Goal: Information Seeking & Learning: Check status

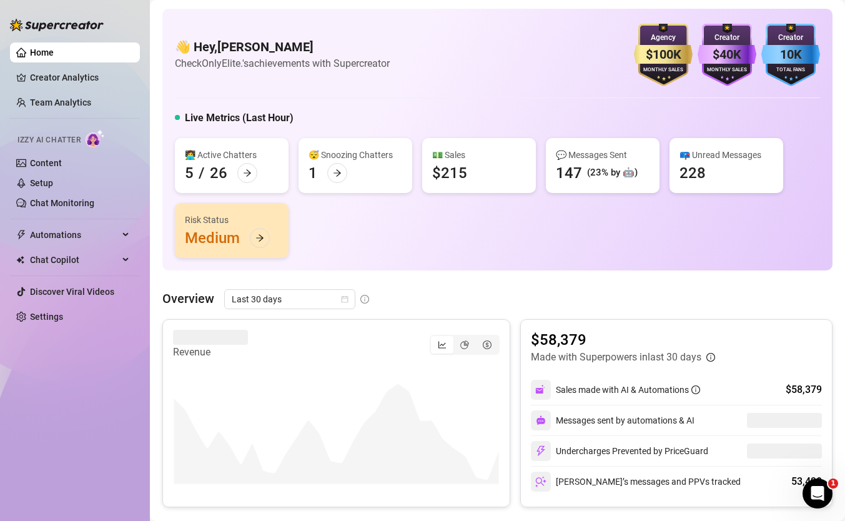
click at [387, 293] on div "Overview Last 30 days" at bounding box center [497, 299] width 670 height 20
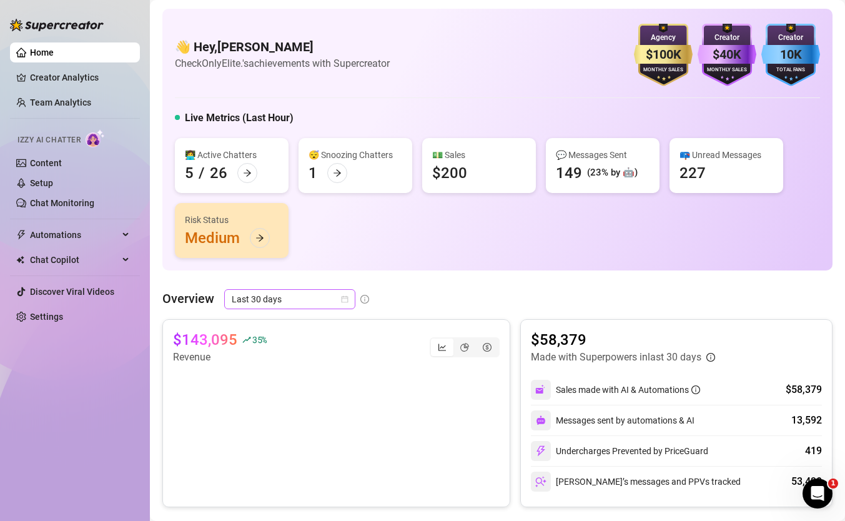
click at [284, 304] on span "Last 30 days" at bounding box center [290, 299] width 116 height 19
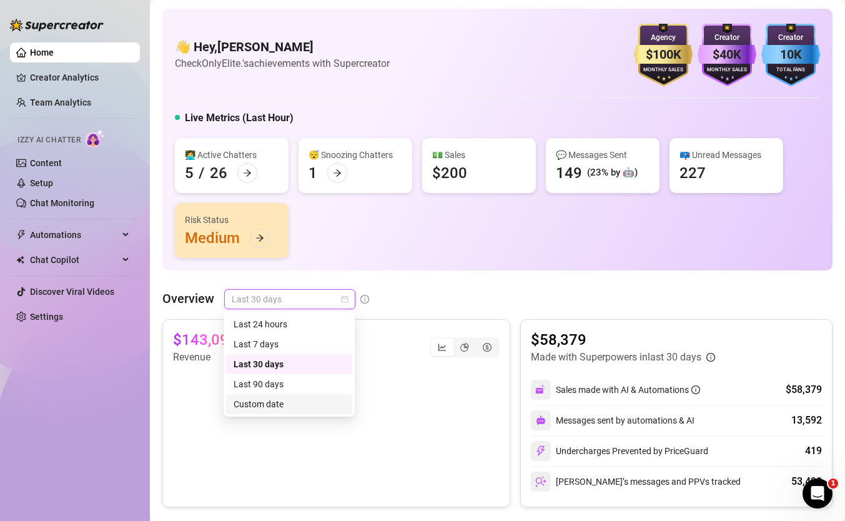
click at [277, 400] on div "Custom date" at bounding box center [289, 404] width 111 height 14
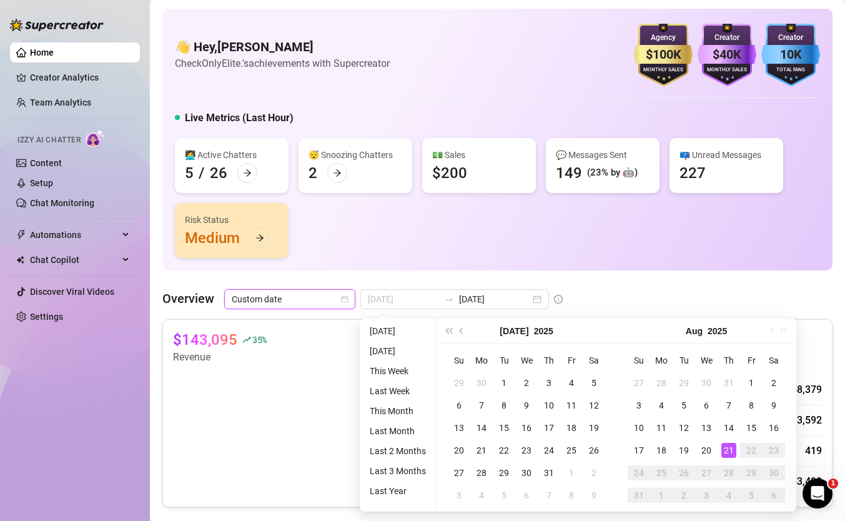
click at [726, 450] on div "21" at bounding box center [728, 450] width 15 height 15
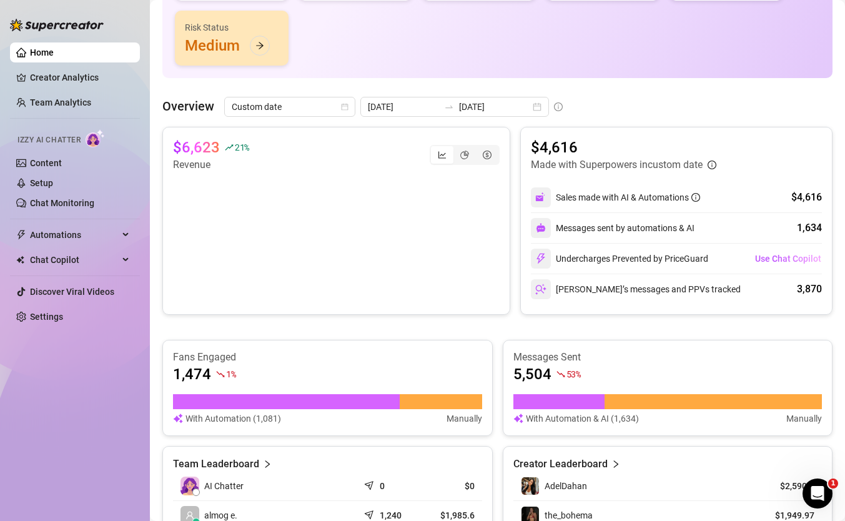
scroll to position [186, 0]
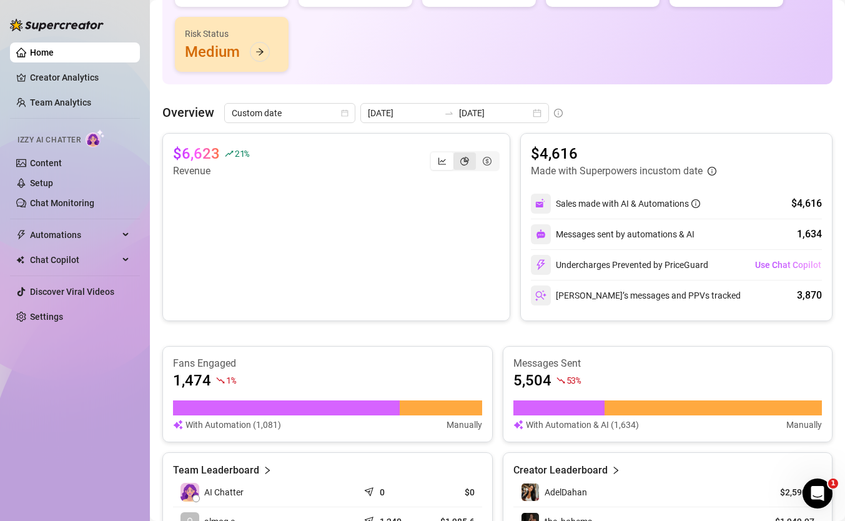
click at [460, 166] on div "segmented control" at bounding box center [464, 160] width 22 height 17
click at [457, 154] on input "segmented control" at bounding box center [457, 154] width 0 height 0
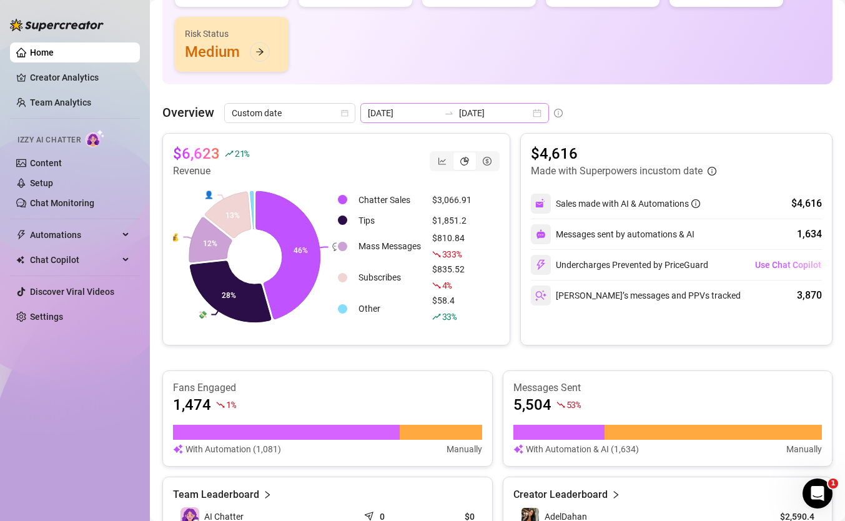
click at [439, 116] on div at bounding box center [449, 113] width 20 height 10
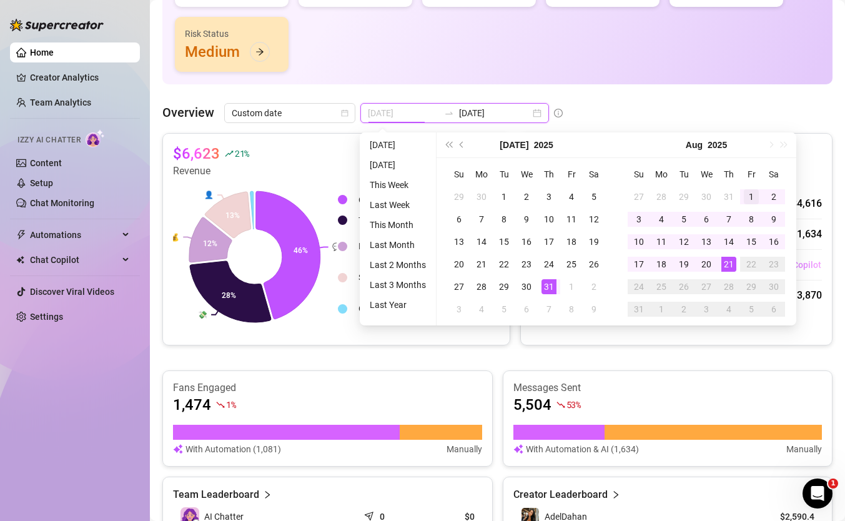
type input "2025-08-01"
click at [744, 194] on div "1" at bounding box center [751, 196] width 15 height 15
type input "[DATE]"
click at [727, 260] on div "21" at bounding box center [728, 264] width 15 height 15
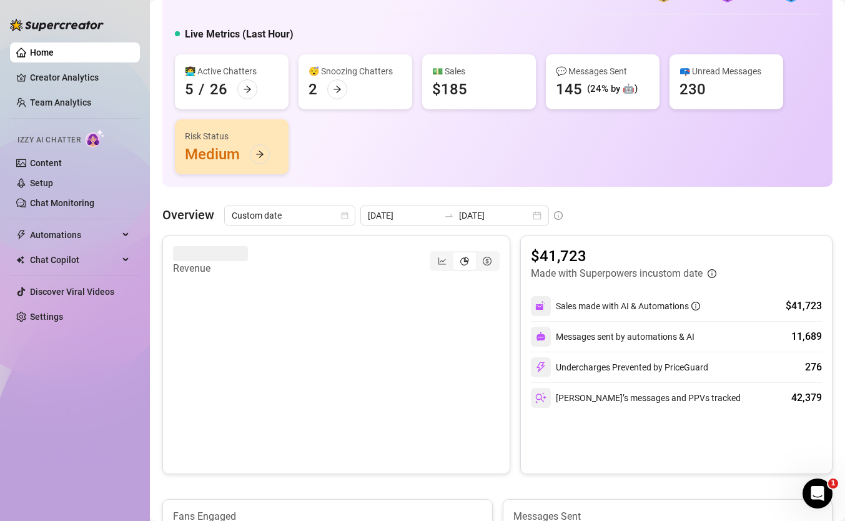
scroll to position [0, 0]
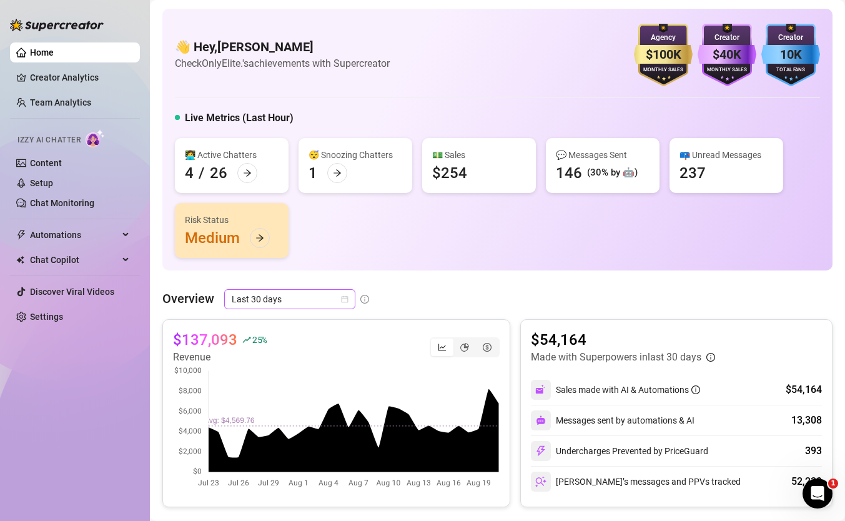
click at [319, 301] on span "Last 30 days" at bounding box center [290, 299] width 116 height 19
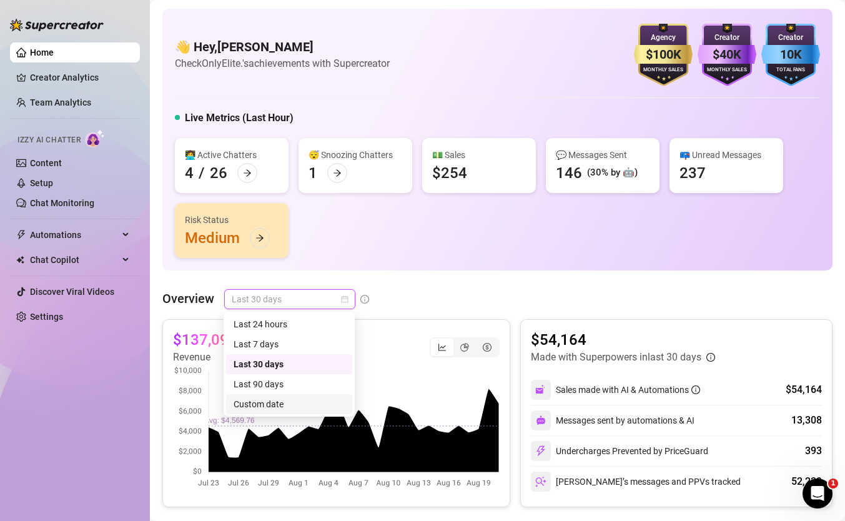
click at [289, 398] on div "Custom date" at bounding box center [289, 404] width 111 height 14
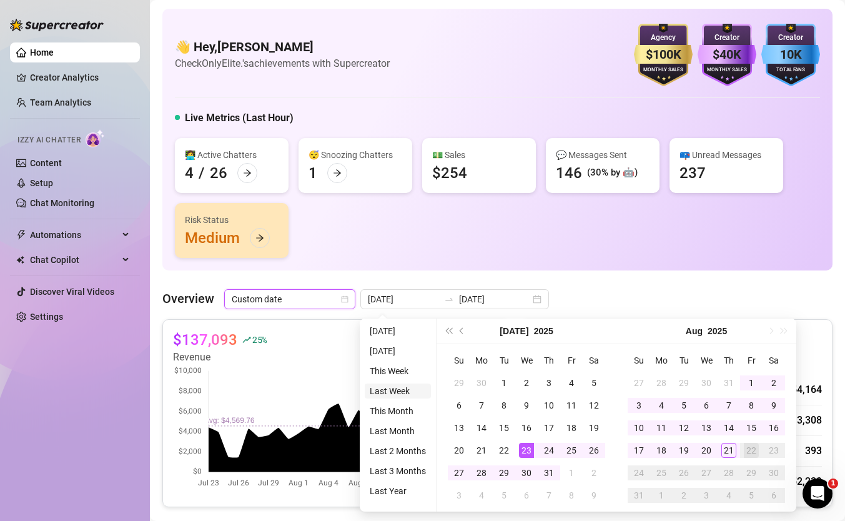
type input "[DATE]"
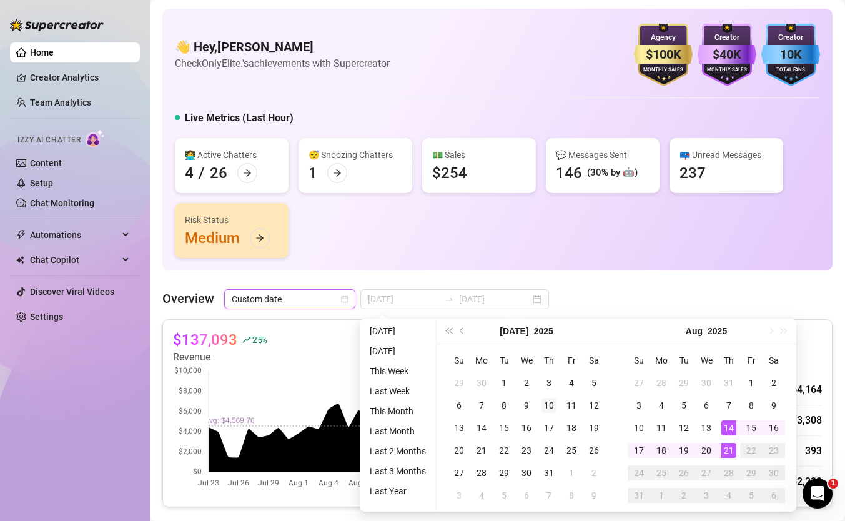
type input "[DATE]"
click at [734, 446] on div "21" at bounding box center [728, 450] width 15 height 15
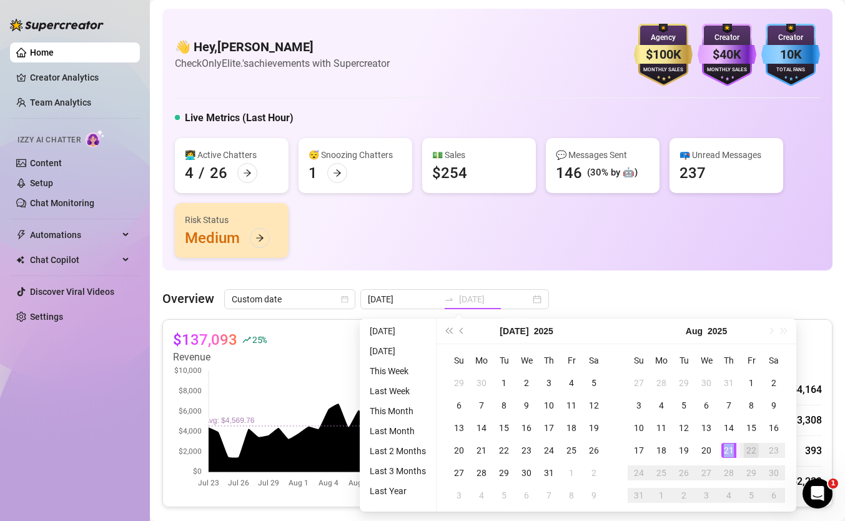
type input "[DATE]"
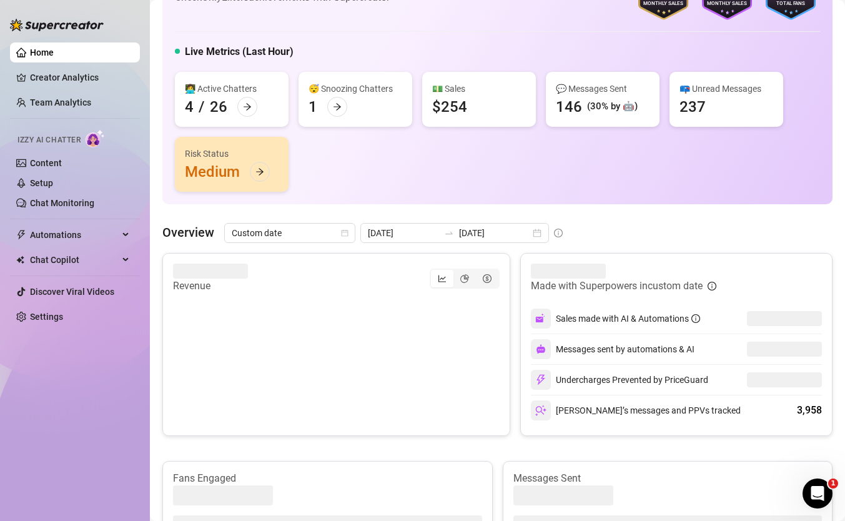
scroll to position [79, 0]
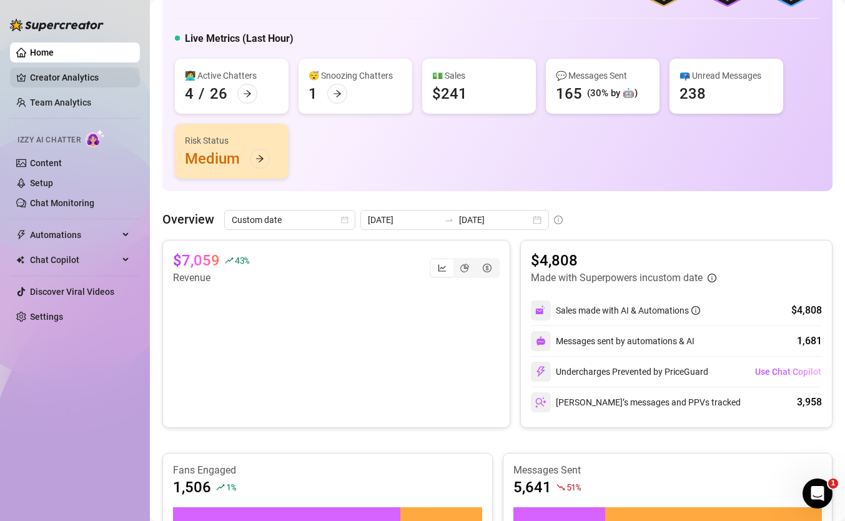
click at [51, 71] on link "Creator Analytics" at bounding box center [80, 77] width 100 height 20
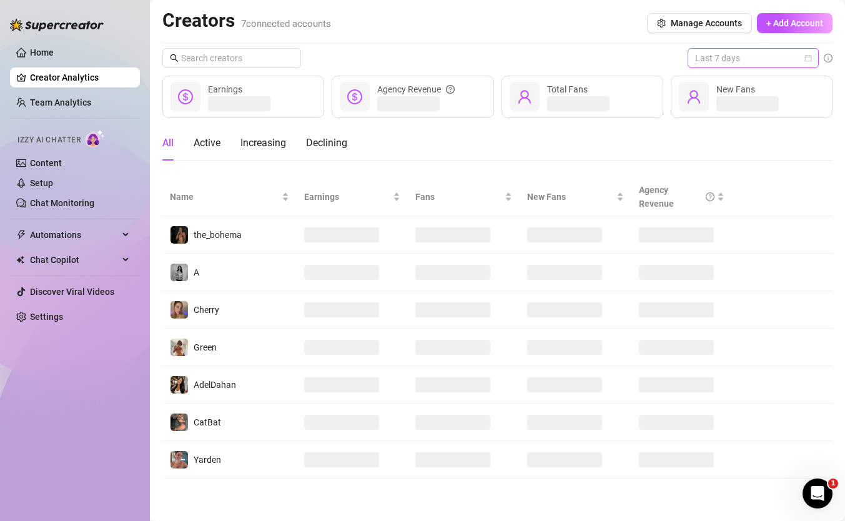
click at [726, 56] on span "Last 7 days" at bounding box center [753, 58] width 116 height 19
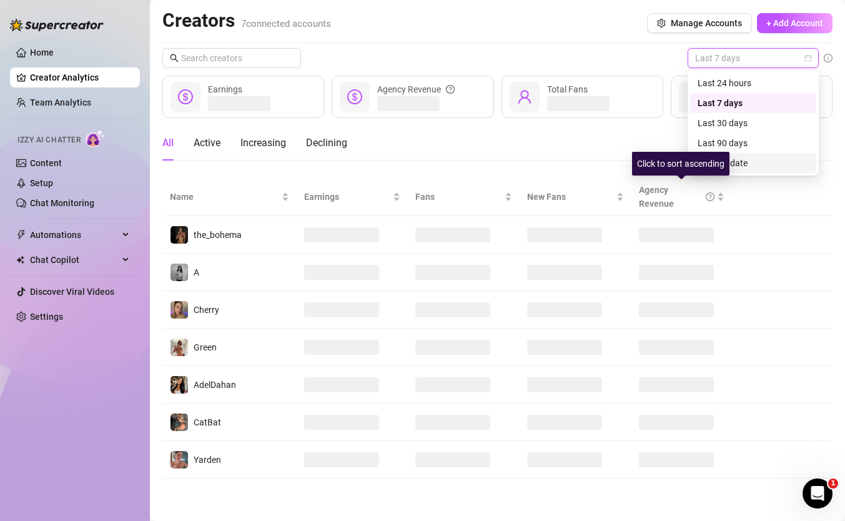
click at [728, 161] on div "Click to sort ascending" at bounding box center [680, 164] width 97 height 24
click at [734, 51] on span "Last 7 days" at bounding box center [753, 58] width 116 height 19
click at [727, 163] on div "Custom date" at bounding box center [753, 163] width 111 height 14
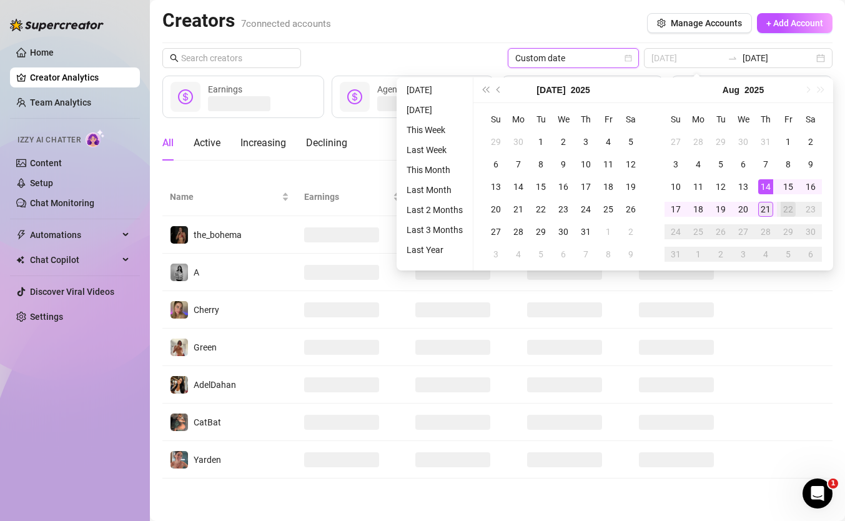
type input "[DATE]"
click at [767, 206] on div "21" at bounding box center [765, 209] width 15 height 15
type input "[DATE]"
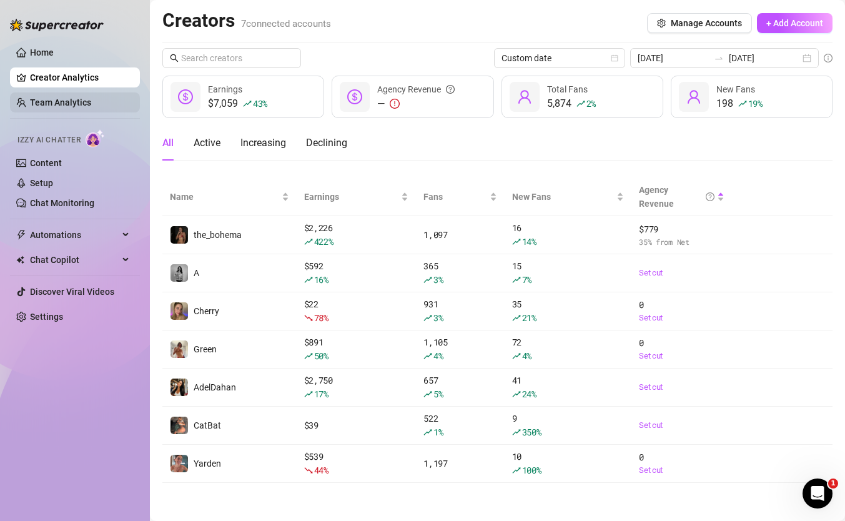
click at [91, 101] on link "Team Analytics" at bounding box center [60, 102] width 61 height 10
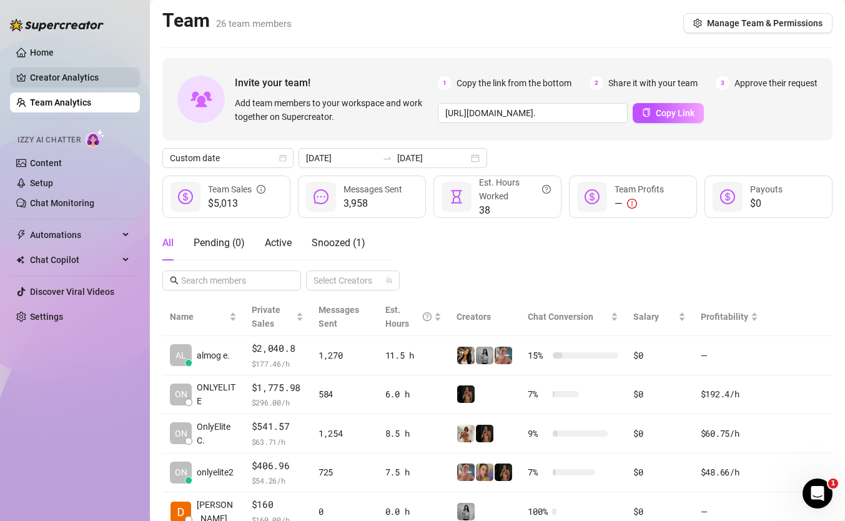
click at [113, 75] on link "Creator Analytics" at bounding box center [80, 77] width 100 height 20
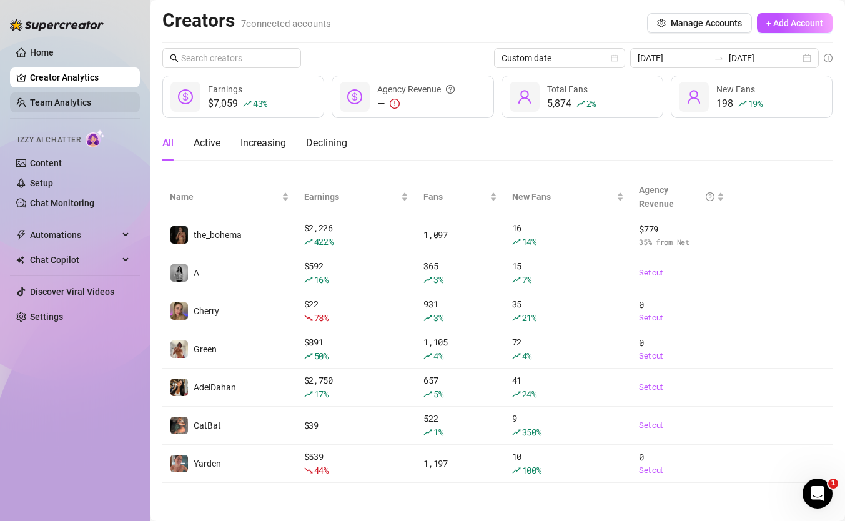
click at [80, 105] on link "Team Analytics" at bounding box center [60, 102] width 61 height 10
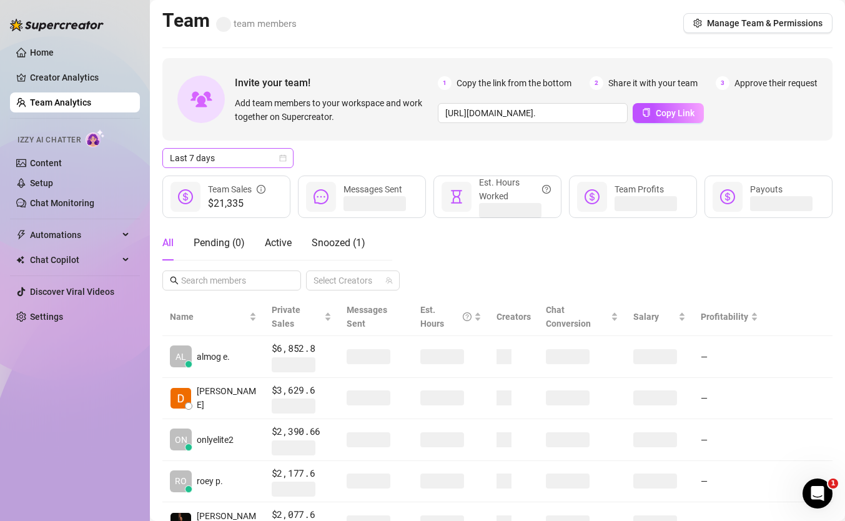
click at [249, 151] on span "Last 7 days" at bounding box center [228, 158] width 116 height 19
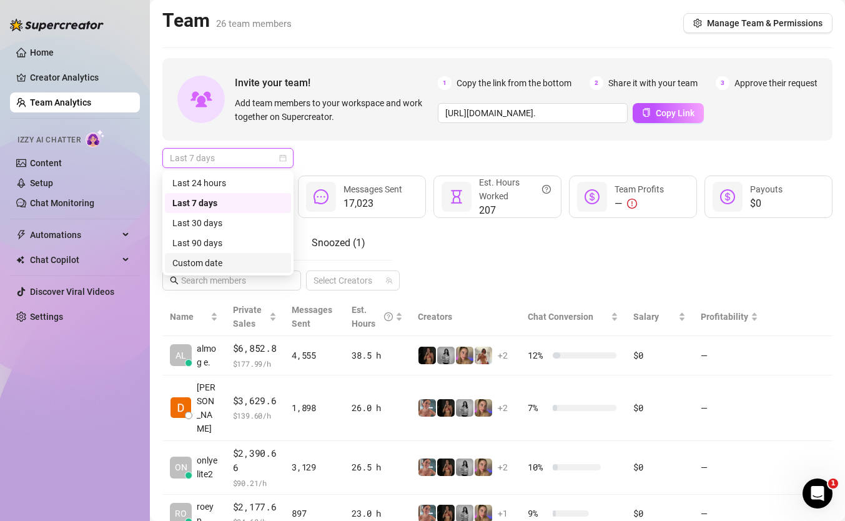
click at [259, 264] on div "Custom date" at bounding box center [227, 263] width 111 height 14
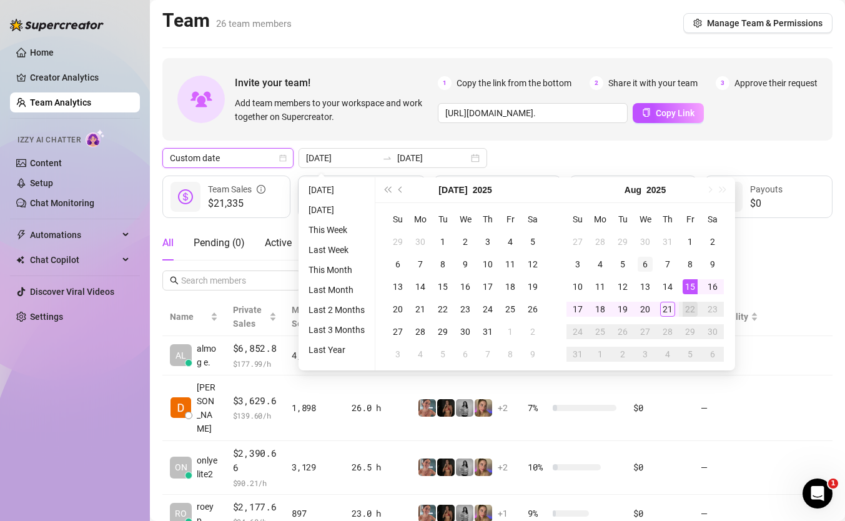
type input "2025-08-01"
type input "[DATE]"
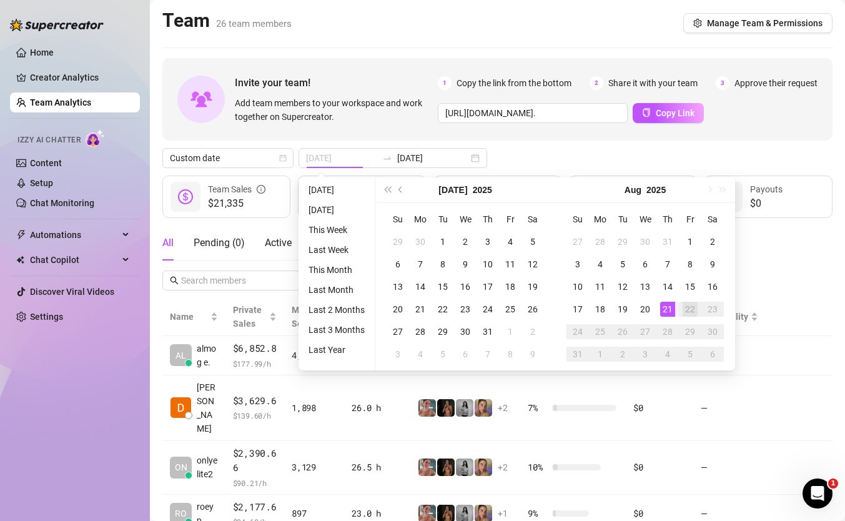
click at [667, 304] on div "21" at bounding box center [667, 309] width 15 height 15
type input "[DATE]"
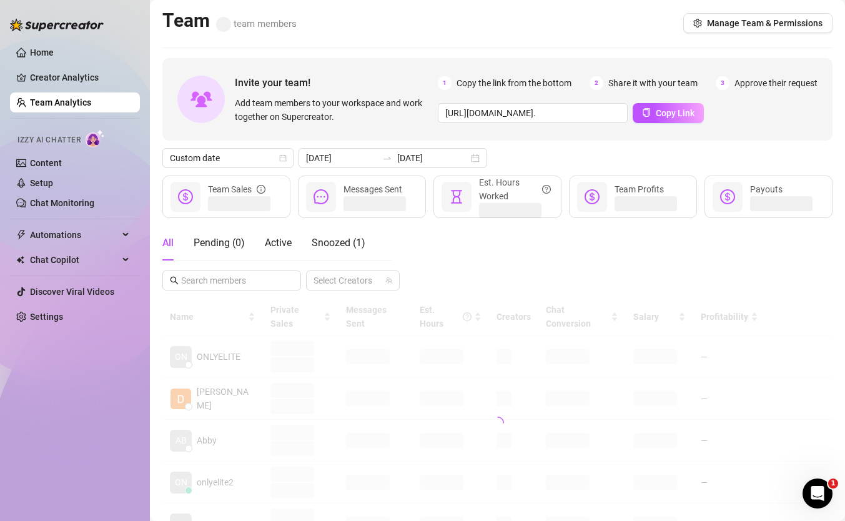
click at [621, 246] on div "All Pending ( 0 ) Active Snoozed ( 1 ) Select Creators" at bounding box center [497, 257] width 670 height 65
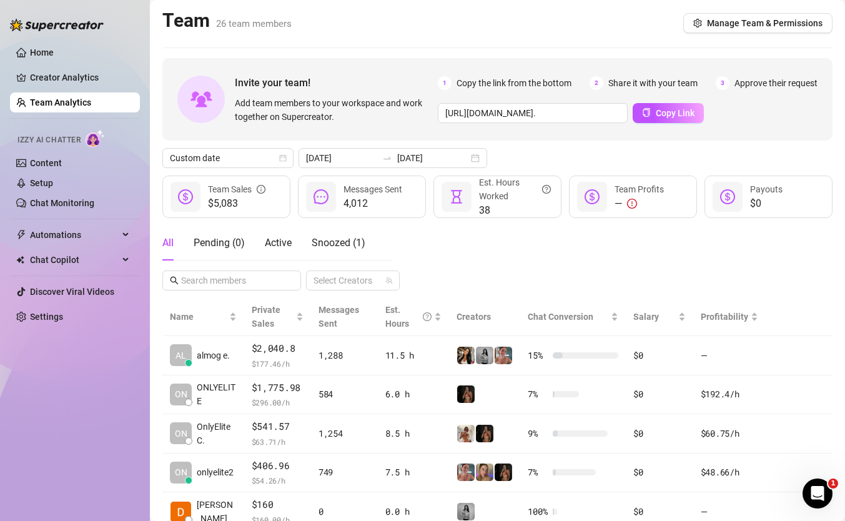
click at [653, 262] on div "All Pending ( 0 ) Active Snoozed ( 1 ) Select Creators" at bounding box center [497, 257] width 670 height 65
